Goal: Information Seeking & Learning: Learn about a topic

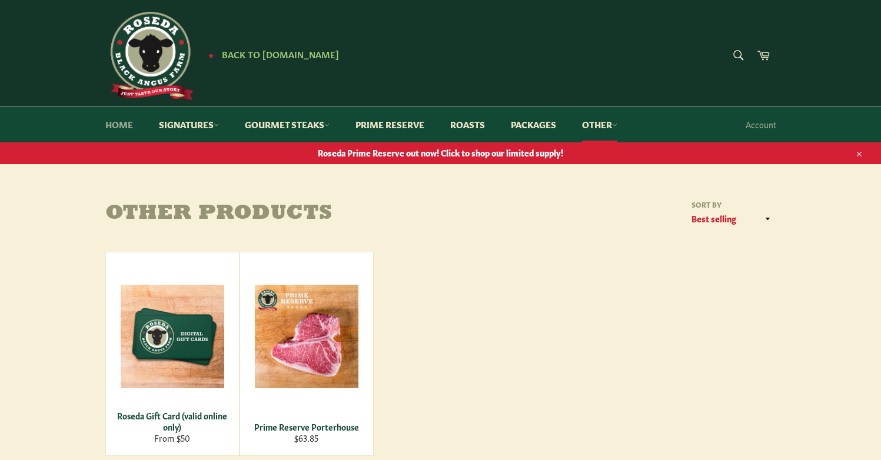
click at [117, 125] on link "Home" at bounding box center [119, 125] width 51 height 36
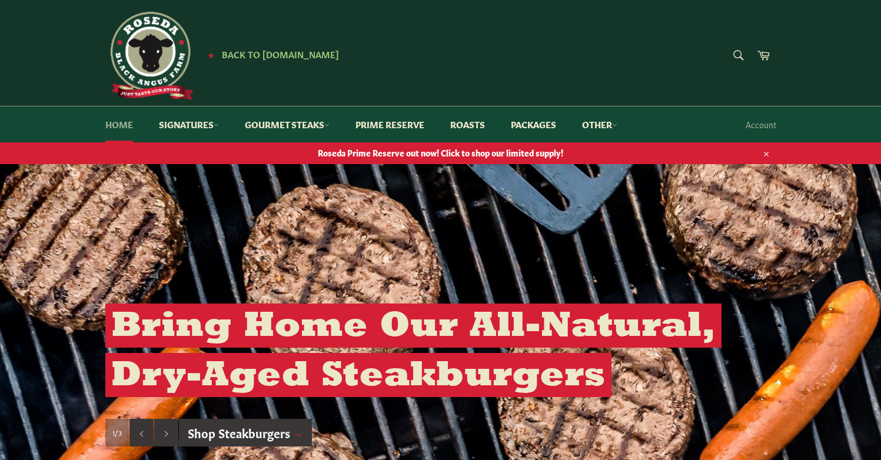
click at [112, 122] on link "Home" at bounding box center [119, 125] width 51 height 36
click at [601, 128] on link "Other" at bounding box center [599, 125] width 59 height 36
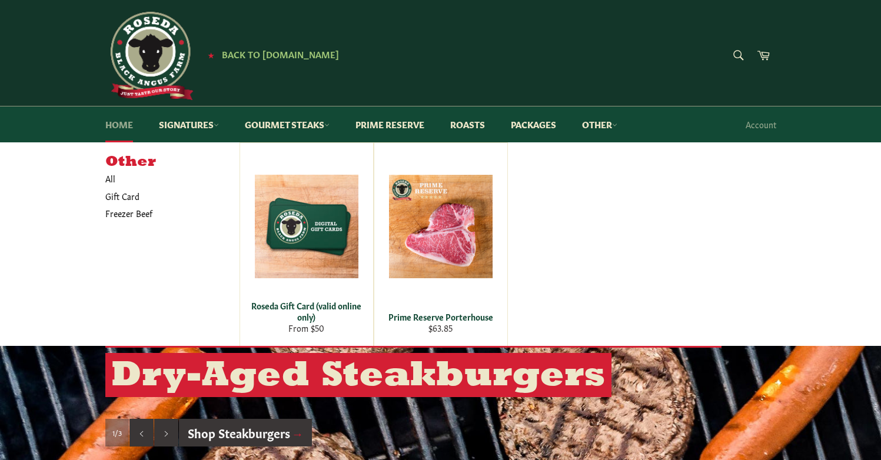
click at [123, 123] on link "Home" at bounding box center [119, 125] width 51 height 36
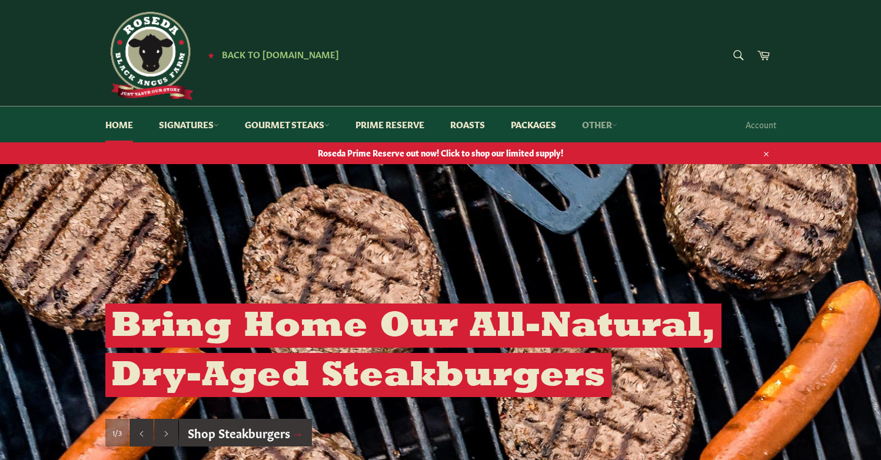
click at [598, 122] on link "Other" at bounding box center [599, 125] width 59 height 36
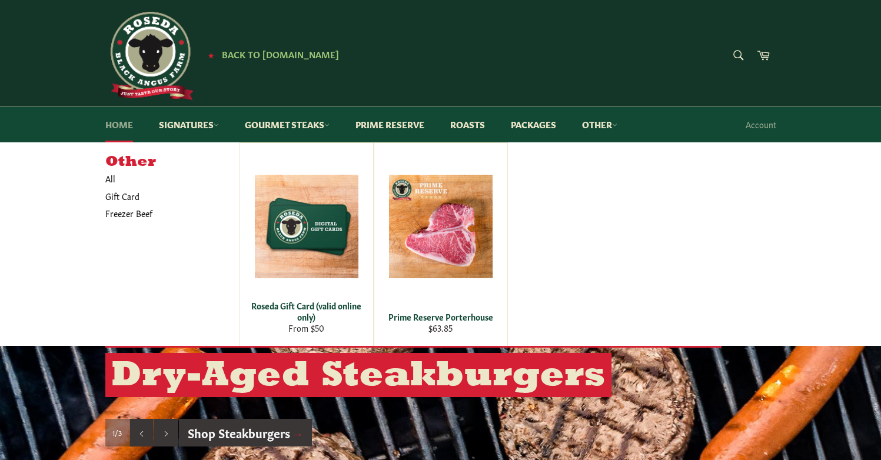
click at [117, 124] on link "Home" at bounding box center [119, 125] width 51 height 36
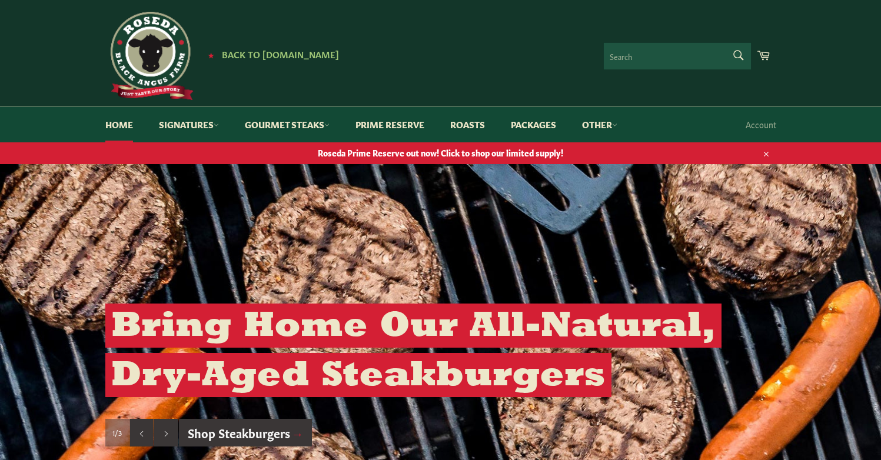
click at [740, 51] on form "Search Search" at bounding box center [677, 56] width 147 height 26
type input "beef and beer"
click at [737, 55] on button "Search" at bounding box center [738, 55] width 26 height 25
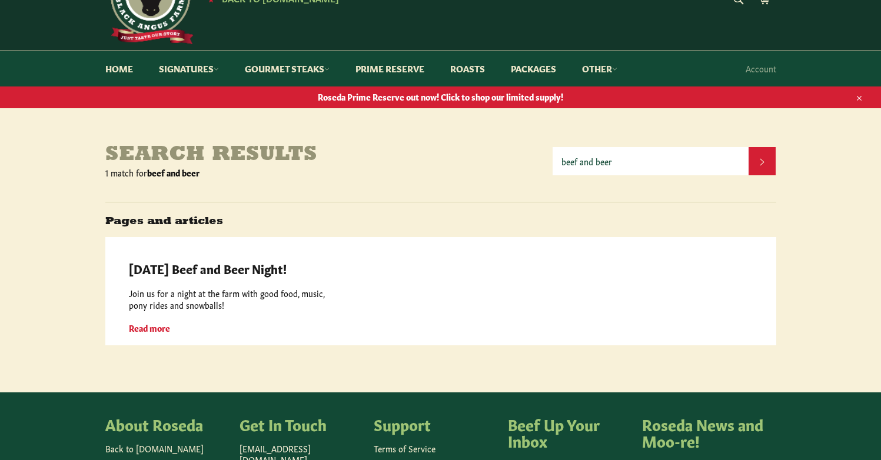
scroll to position [77, 0]
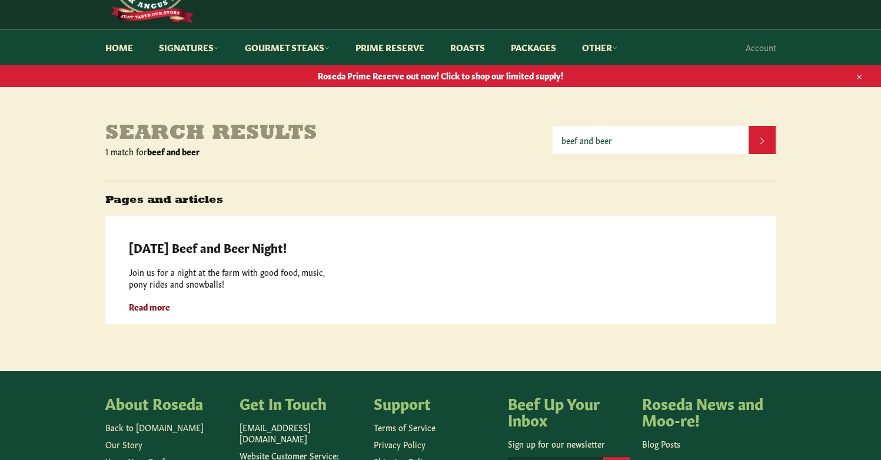
click at [149, 303] on strong "Read more" at bounding box center [149, 307] width 41 height 12
